Goal: Information Seeking & Learning: Learn about a topic

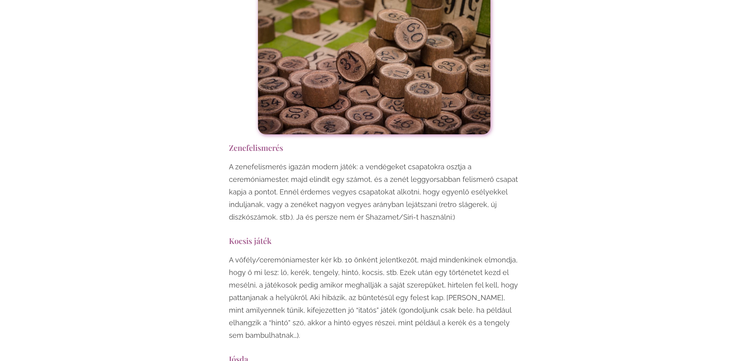
scroll to position [3848, 0]
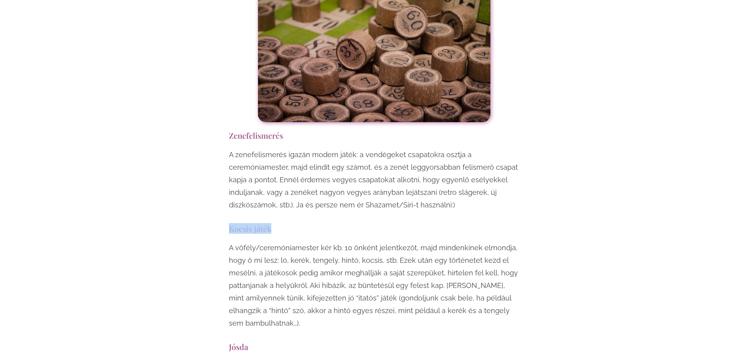
drag, startPoint x: 228, startPoint y: 153, endPoint x: 274, endPoint y: 150, distance: 46.0
copy h3 "Kocsis játék"
